Goal: Task Accomplishment & Management: Complete application form

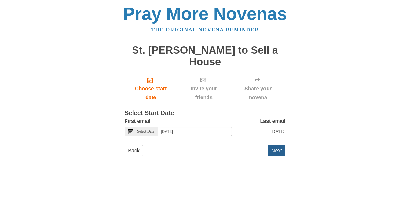
click at [278, 145] on button "Next" at bounding box center [277, 150] width 18 height 11
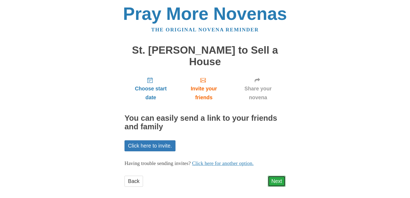
click at [279, 176] on link "Next" at bounding box center [277, 181] width 18 height 11
